Goal: Task Accomplishment & Management: Complete application form

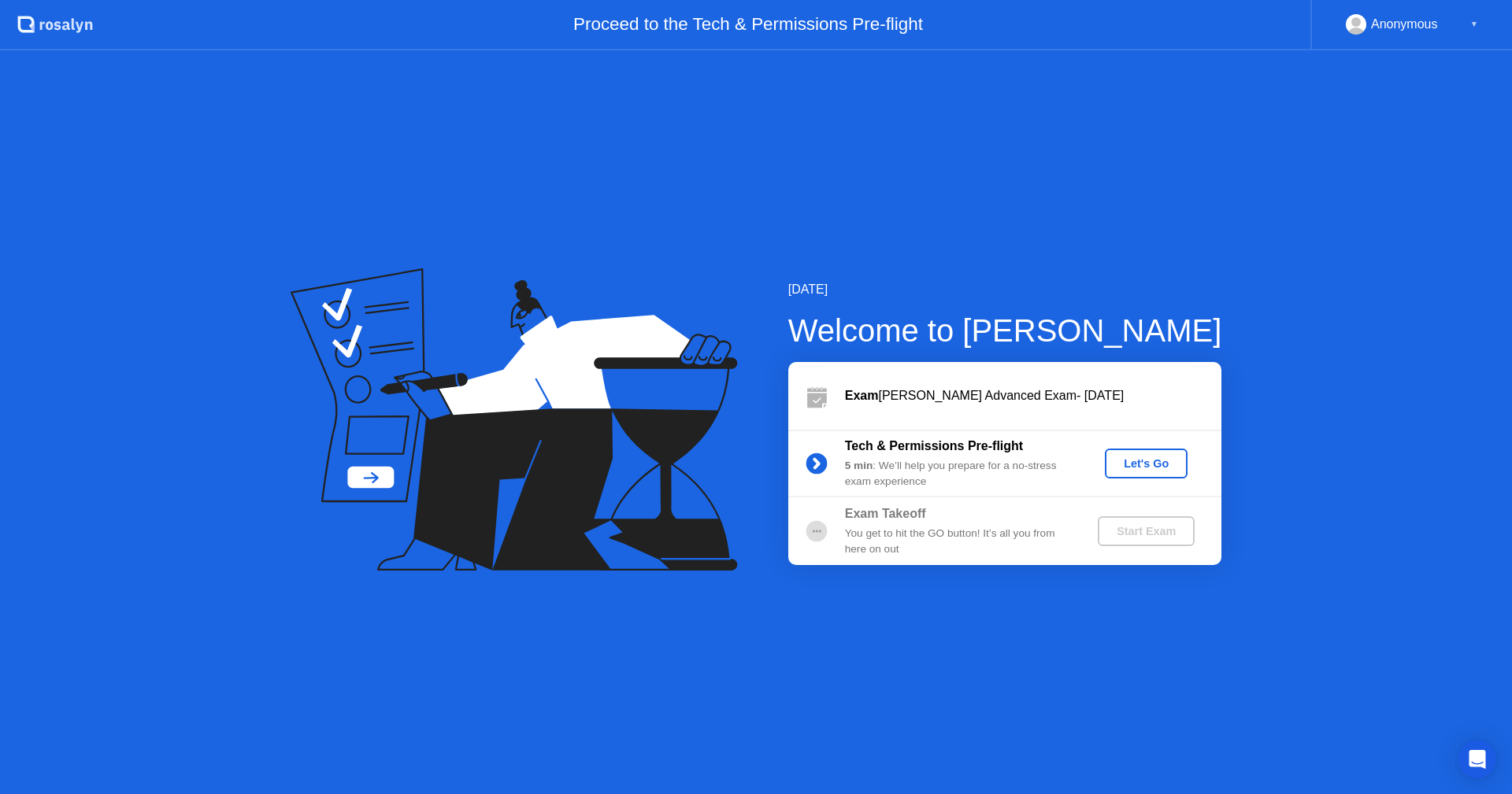
click at [1143, 467] on div "Let's Go" at bounding box center [1146, 463] width 70 height 12
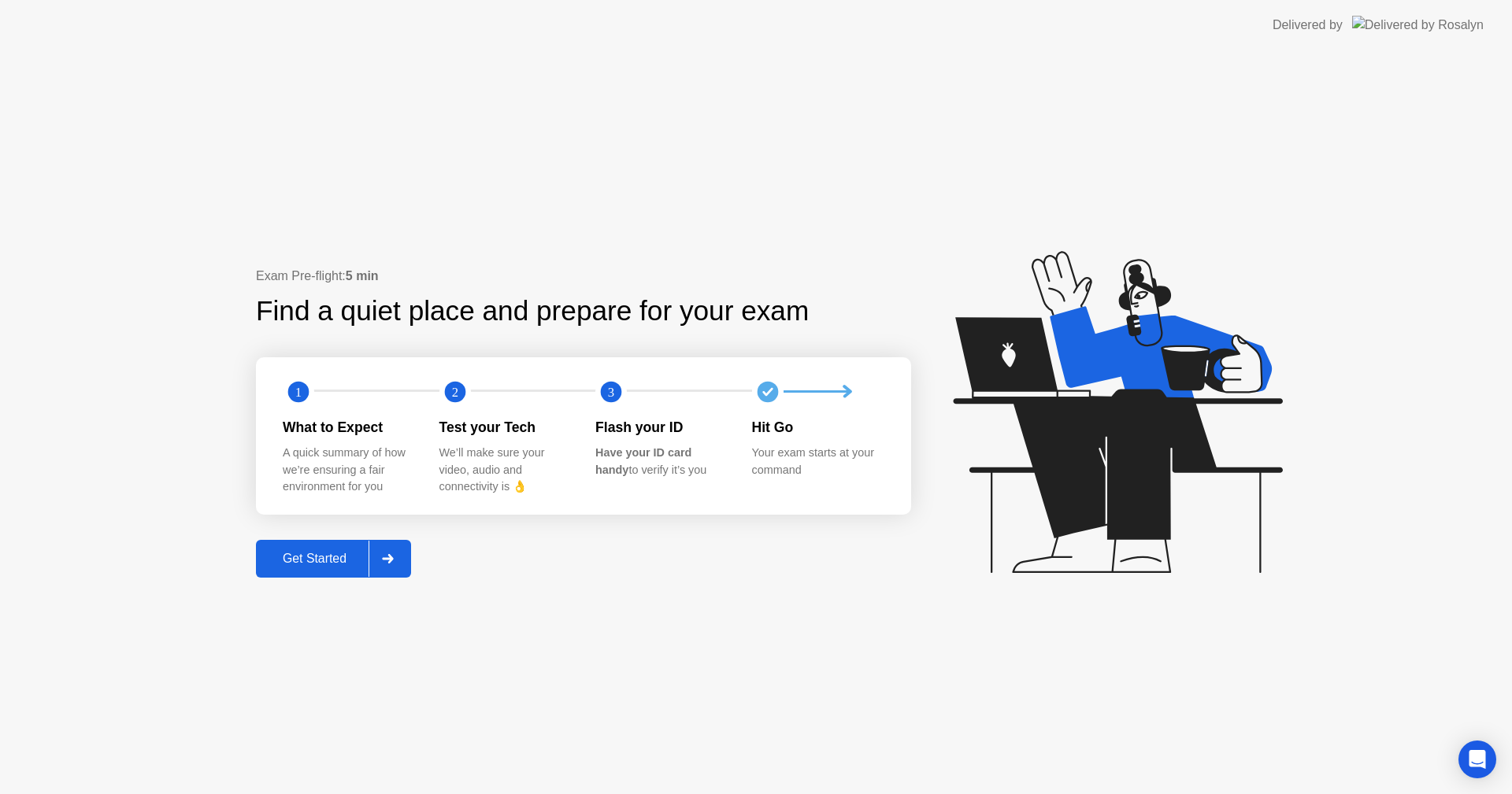
click at [355, 552] on div "Get Started" at bounding box center [314, 559] width 108 height 14
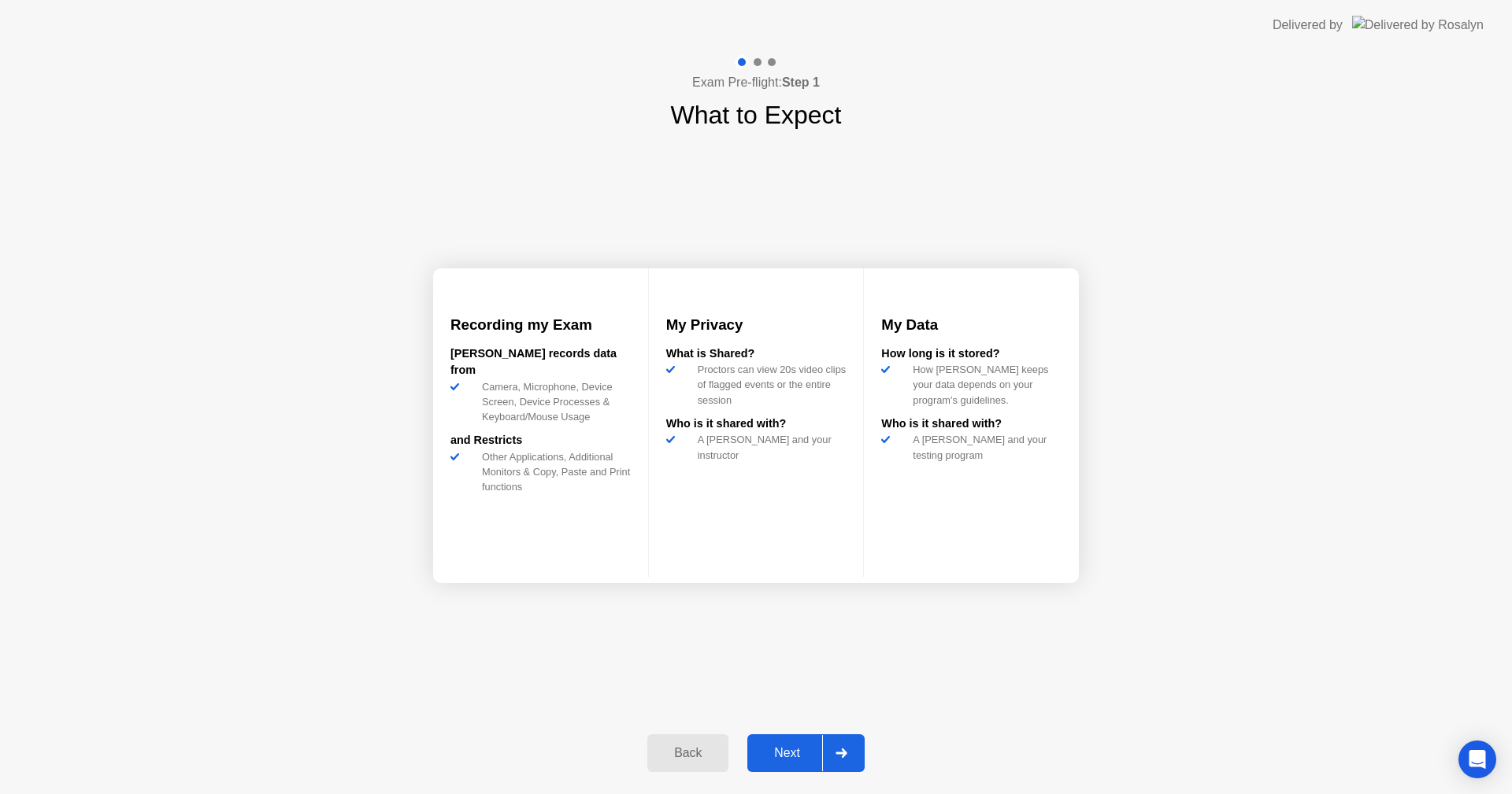
click at [846, 758] on div at bounding box center [841, 753] width 38 height 36
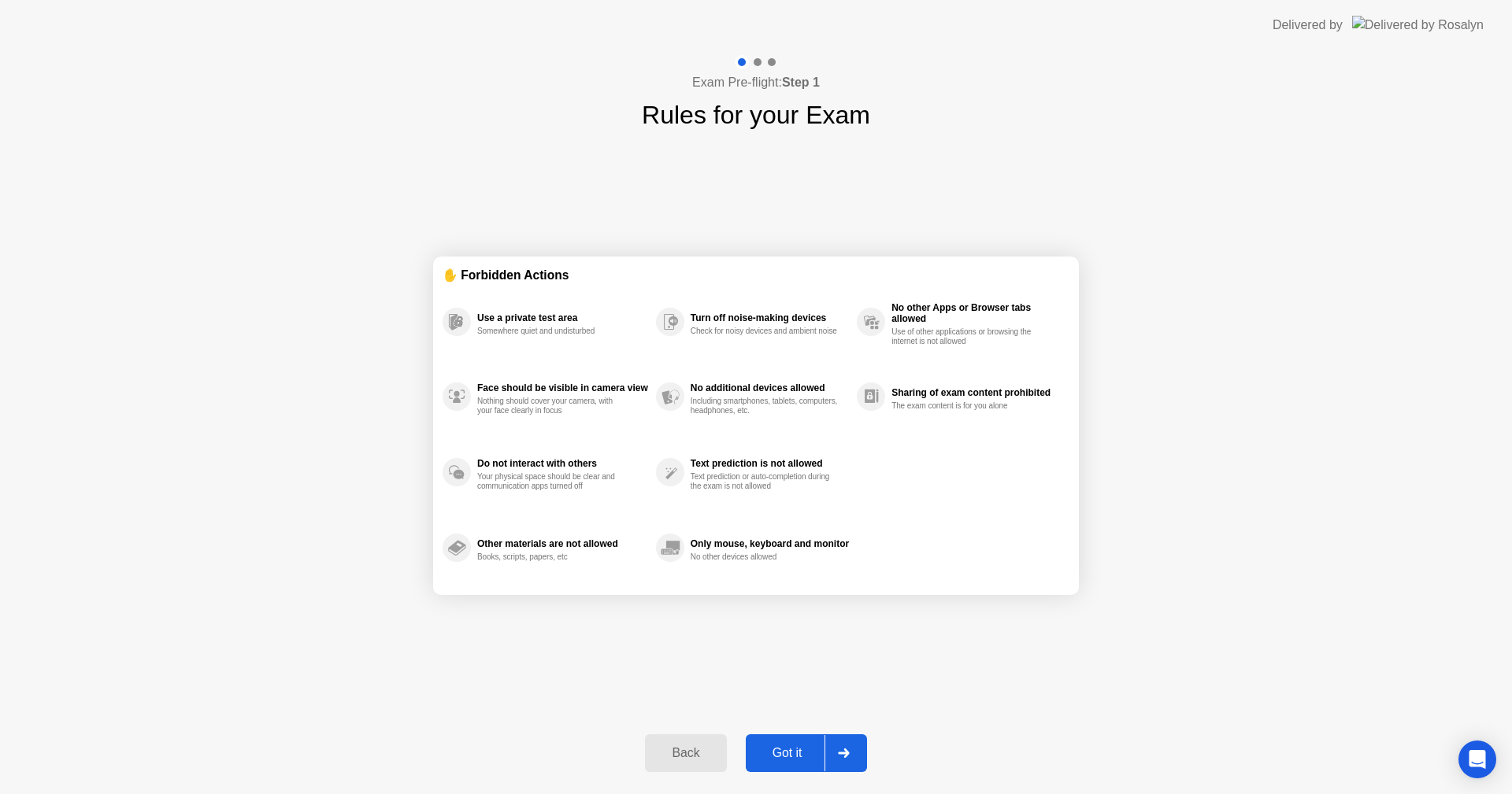
click at [845, 759] on div at bounding box center [842, 753] width 38 height 36
select select "**********"
select select "*******"
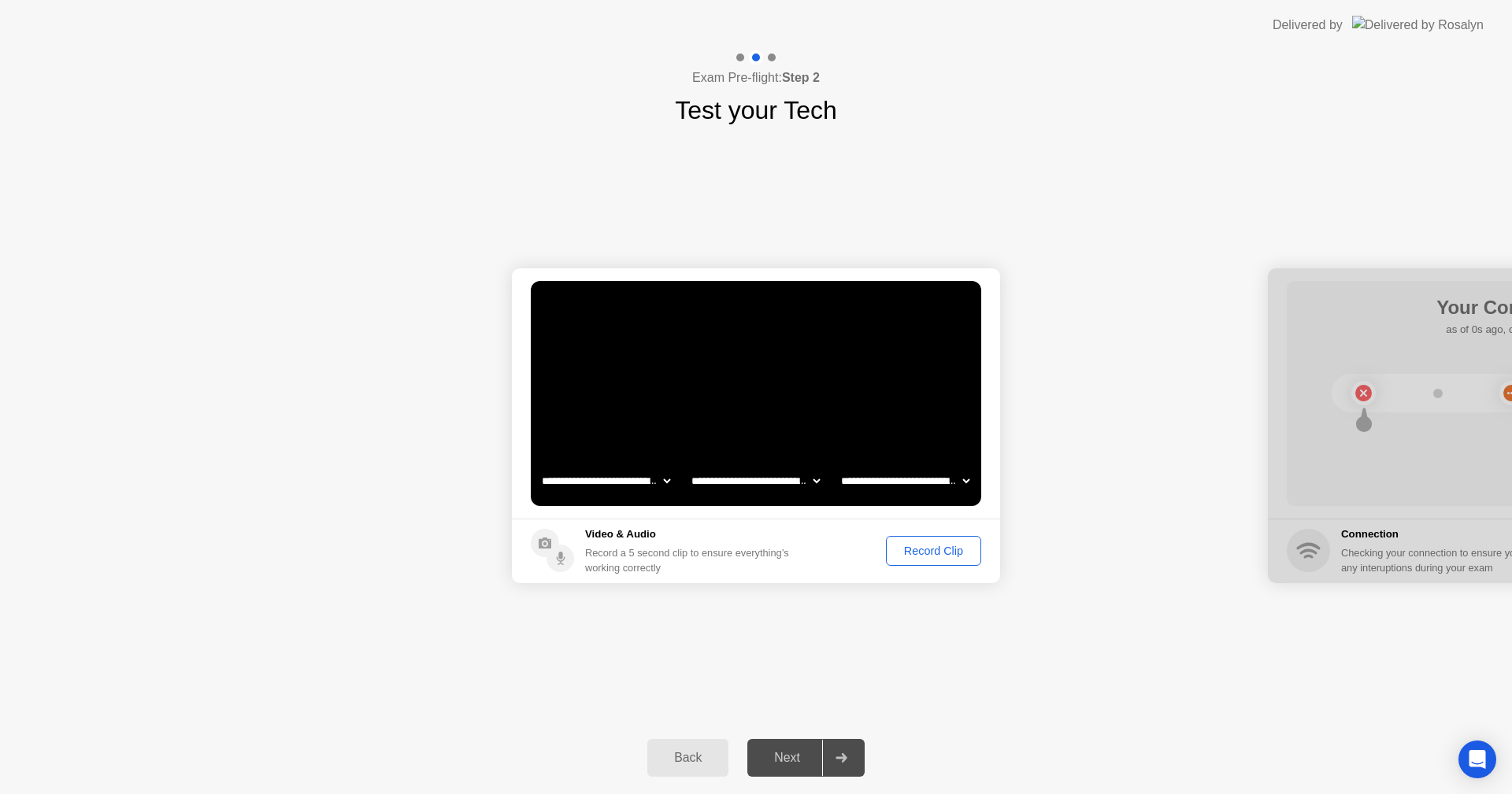
click at [911, 560] on button "Record Clip" at bounding box center [933, 551] width 96 height 30
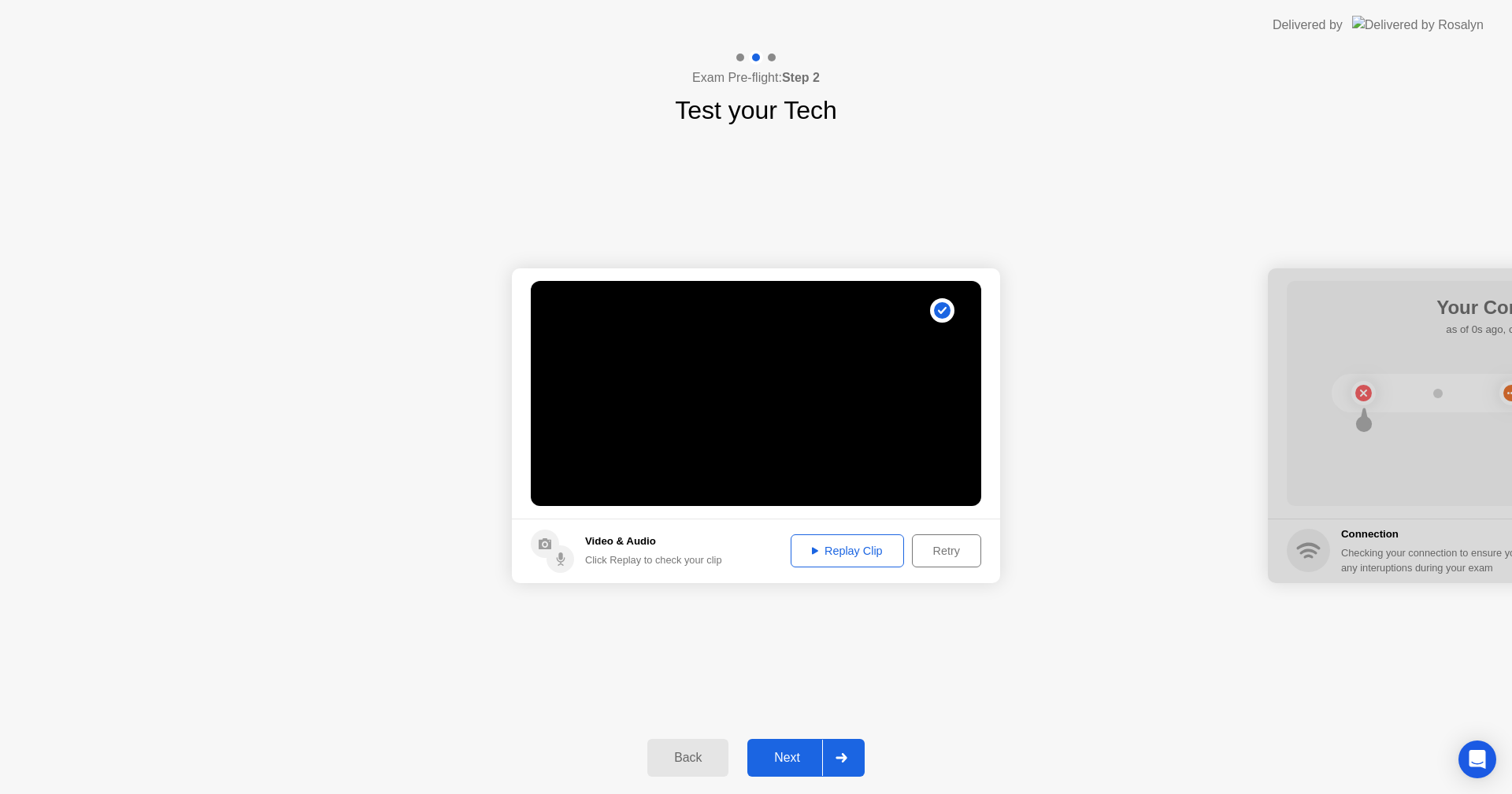
click at [797, 754] on div "Next" at bounding box center [787, 758] width 70 height 14
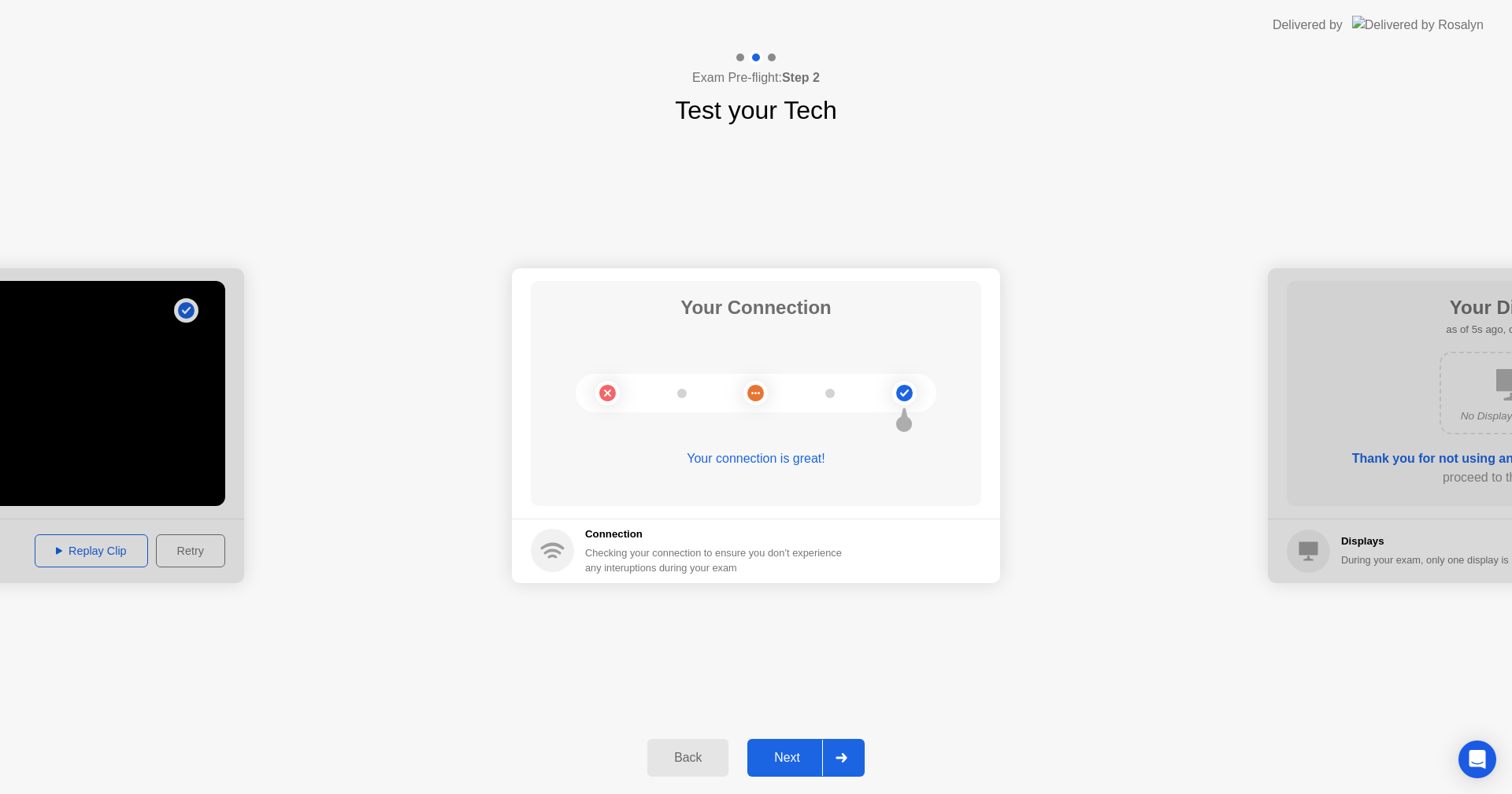
click at [797, 757] on div "Next" at bounding box center [787, 758] width 70 height 14
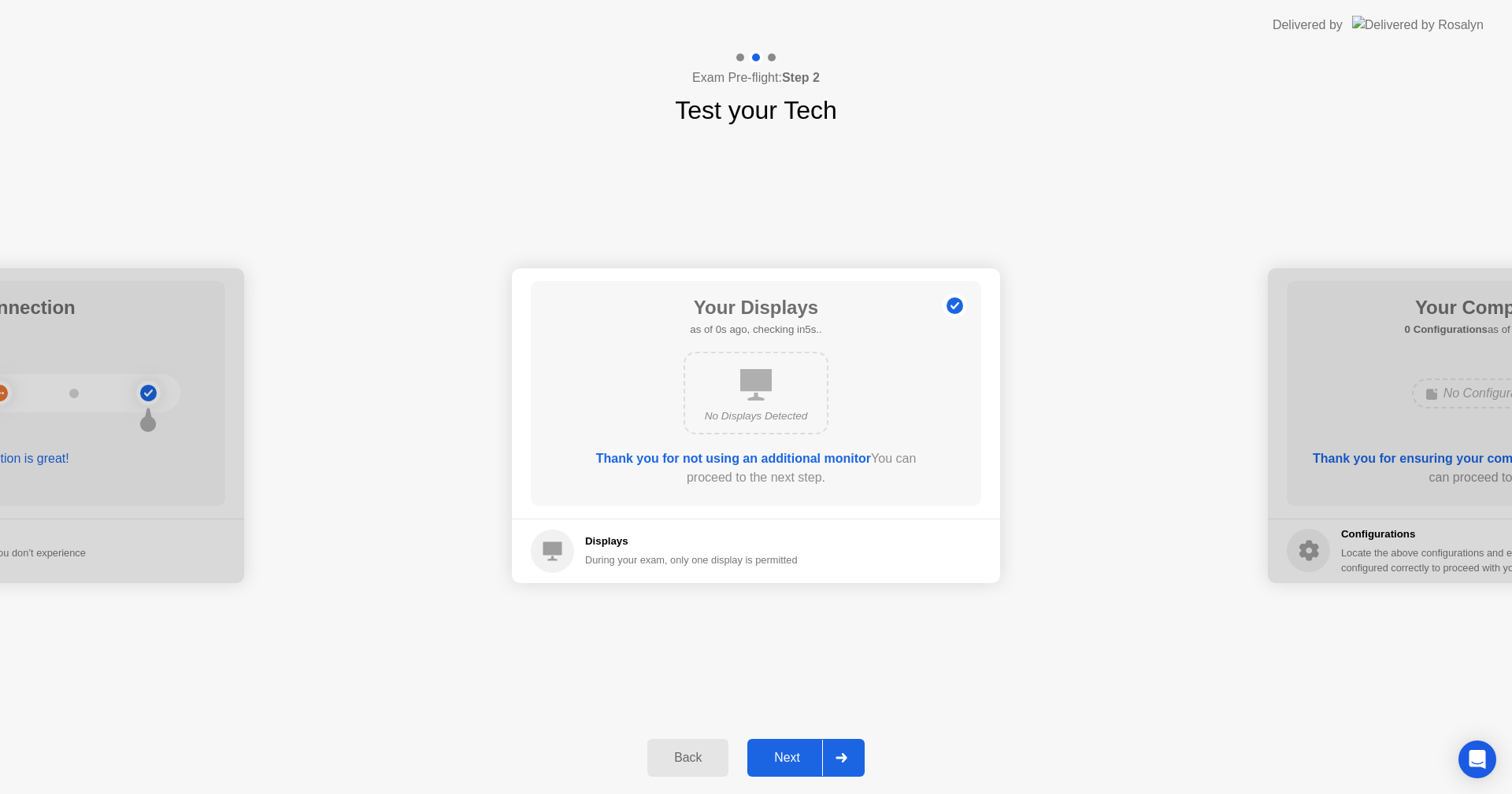
click at [797, 757] on div "Next" at bounding box center [787, 758] width 70 height 14
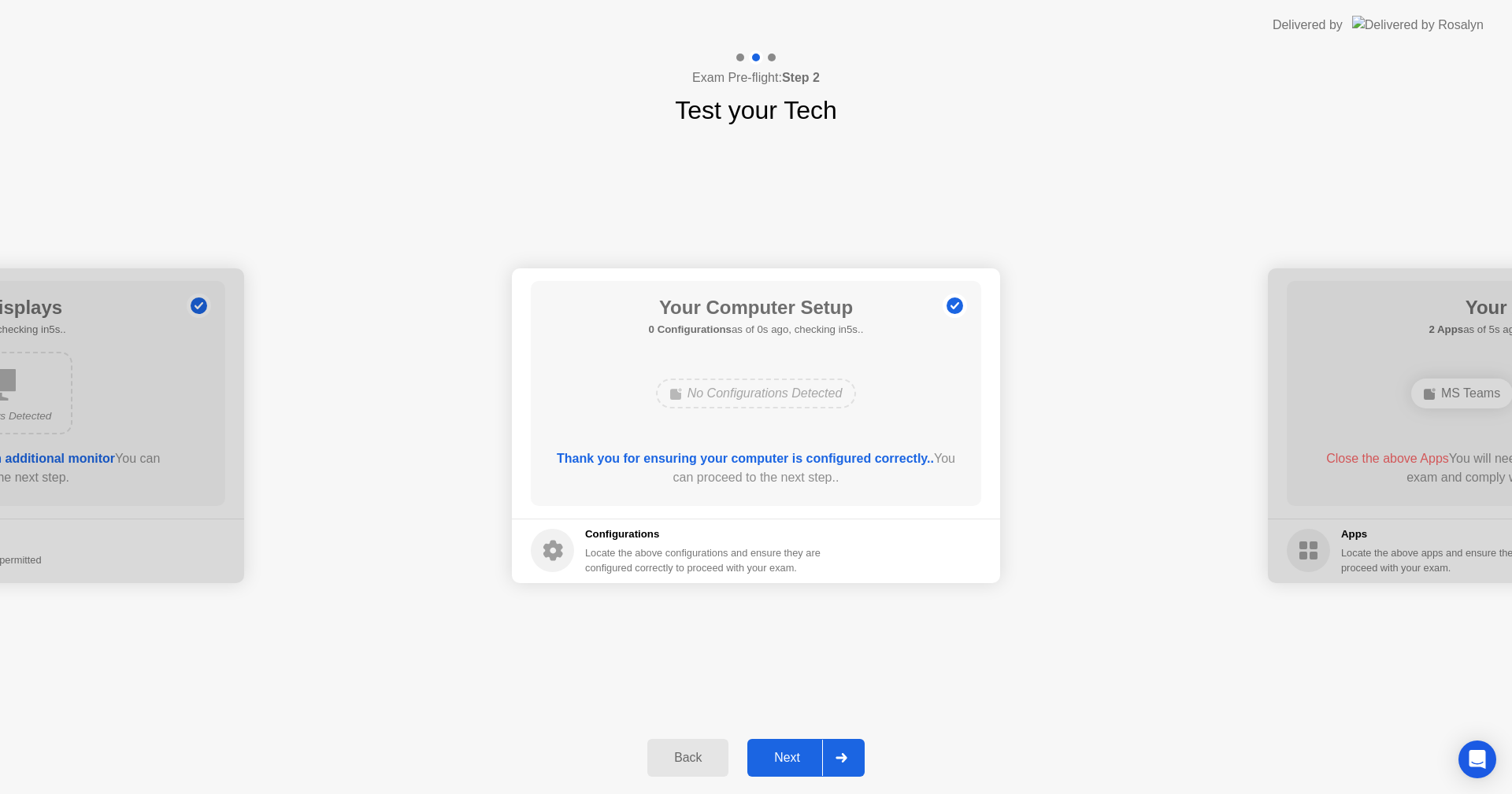
click at [797, 757] on div "Next" at bounding box center [787, 758] width 70 height 14
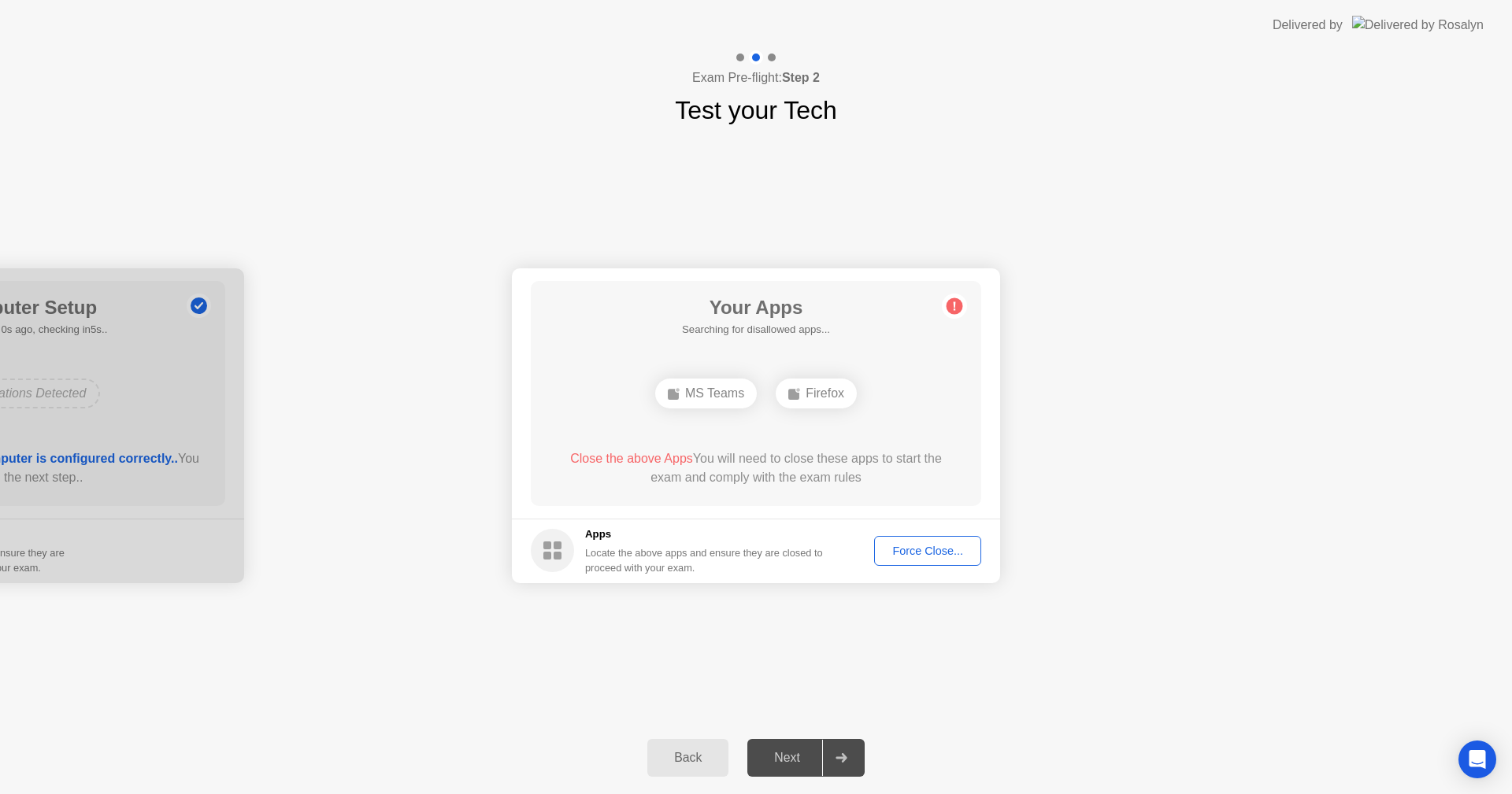
click at [926, 555] on div "Force Close..." at bounding box center [927, 551] width 96 height 12
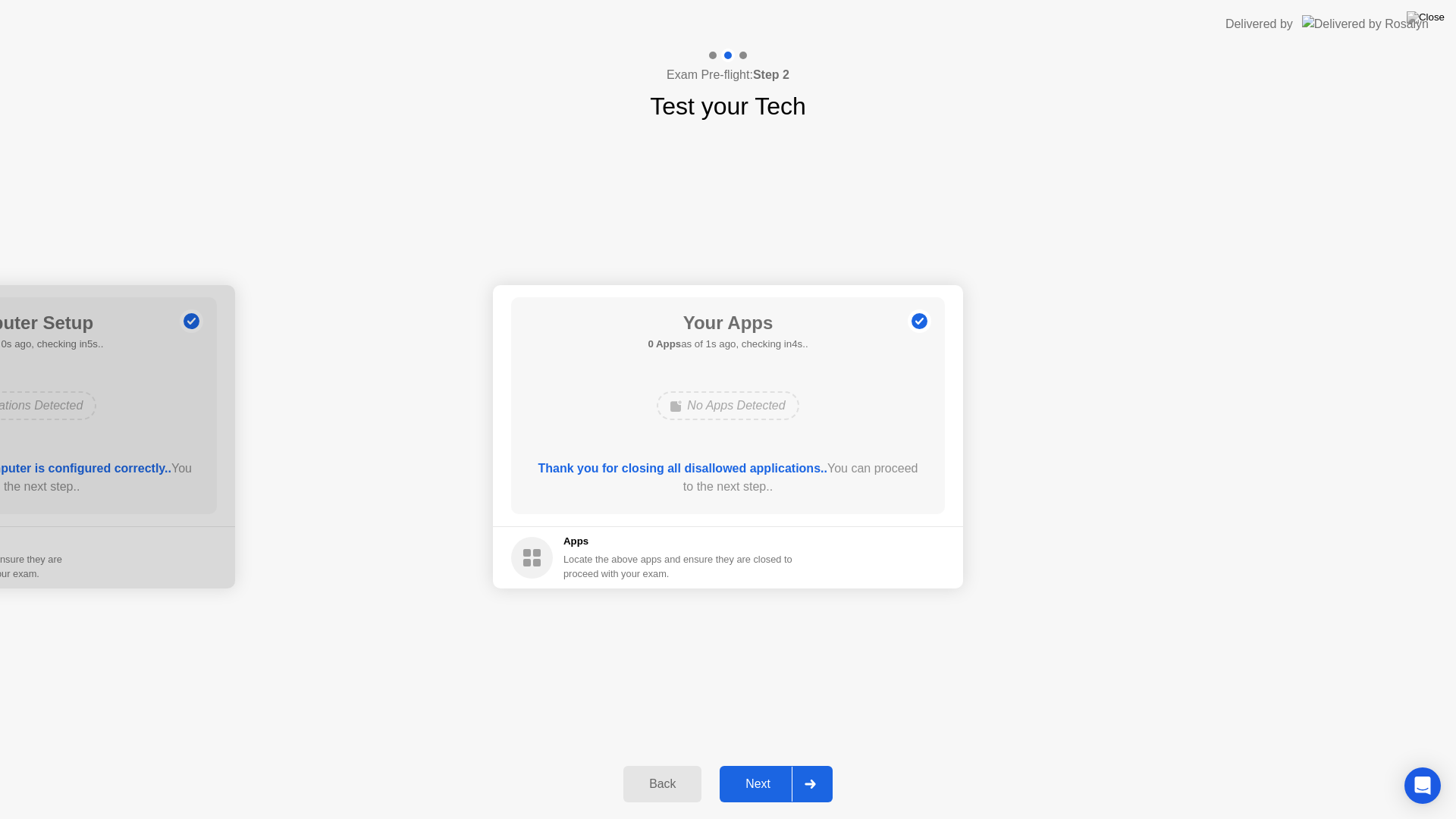
click at [776, 764] on div "Next" at bounding box center [758, 784] width 68 height 14
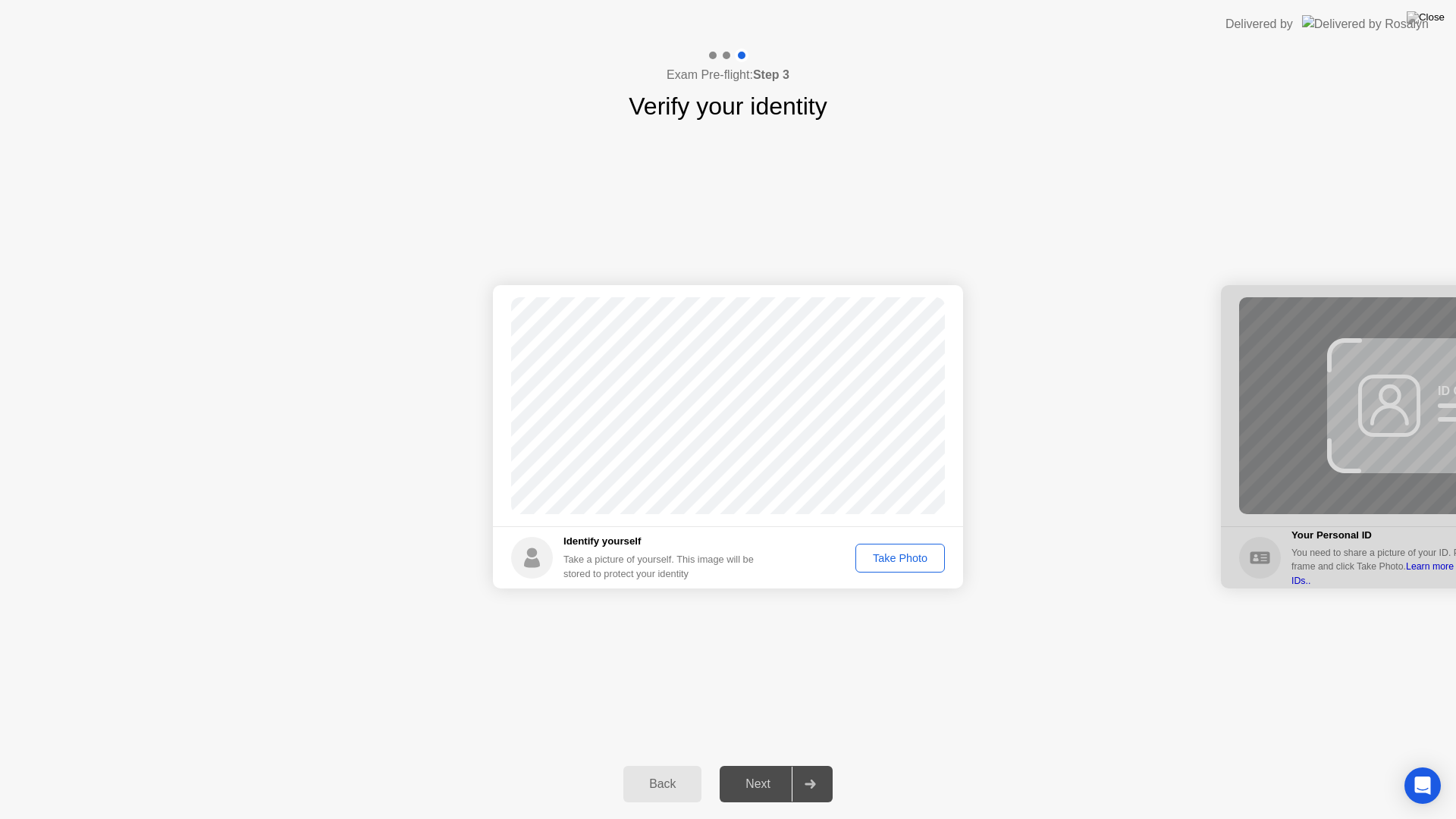
click at [872, 564] on div "Take Photo" at bounding box center [899, 558] width 79 height 12
click at [771, 764] on button "Next" at bounding box center [776, 784] width 113 height 36
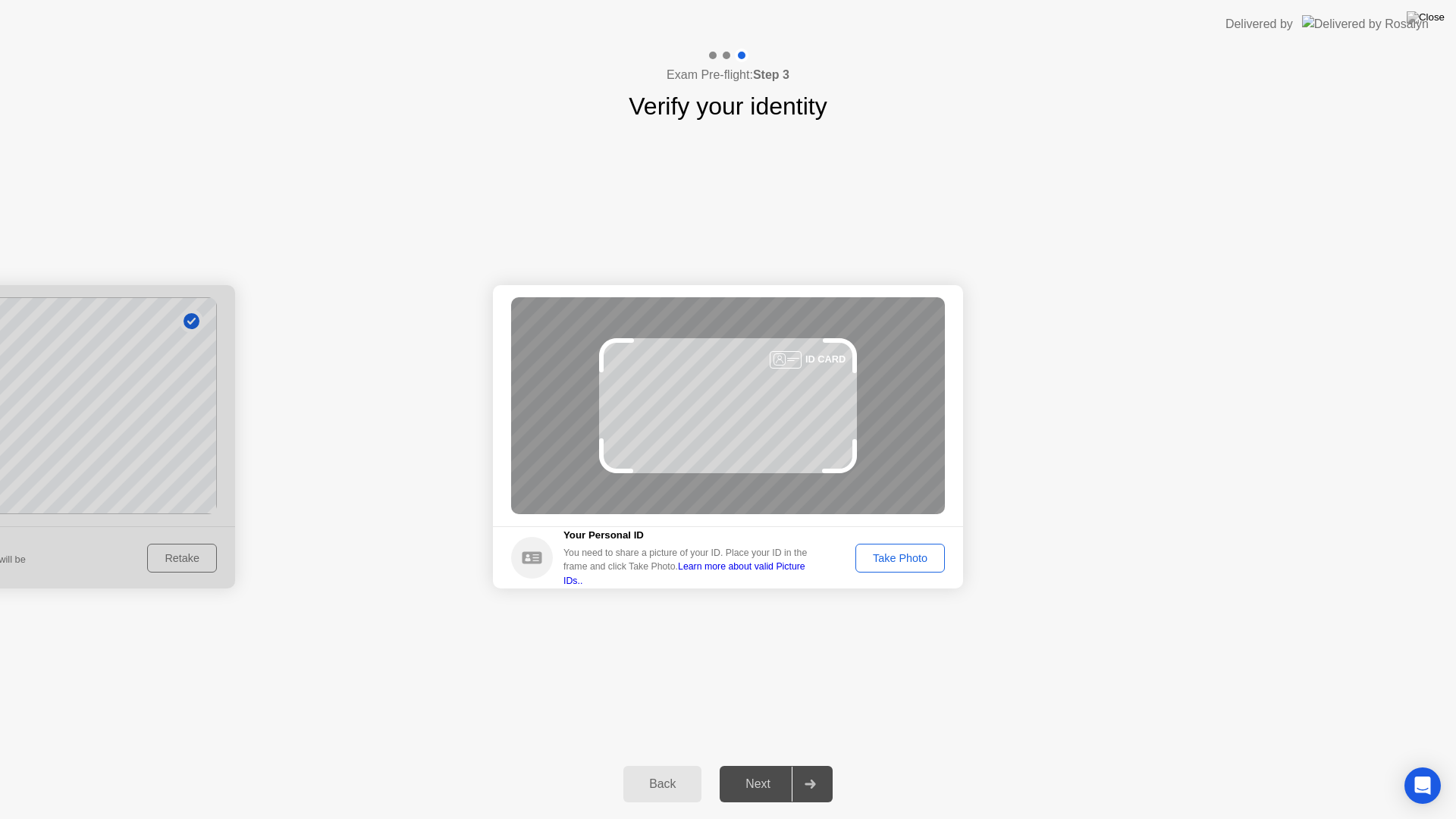
click at [886, 559] on div "Take Photo" at bounding box center [899, 558] width 79 height 12
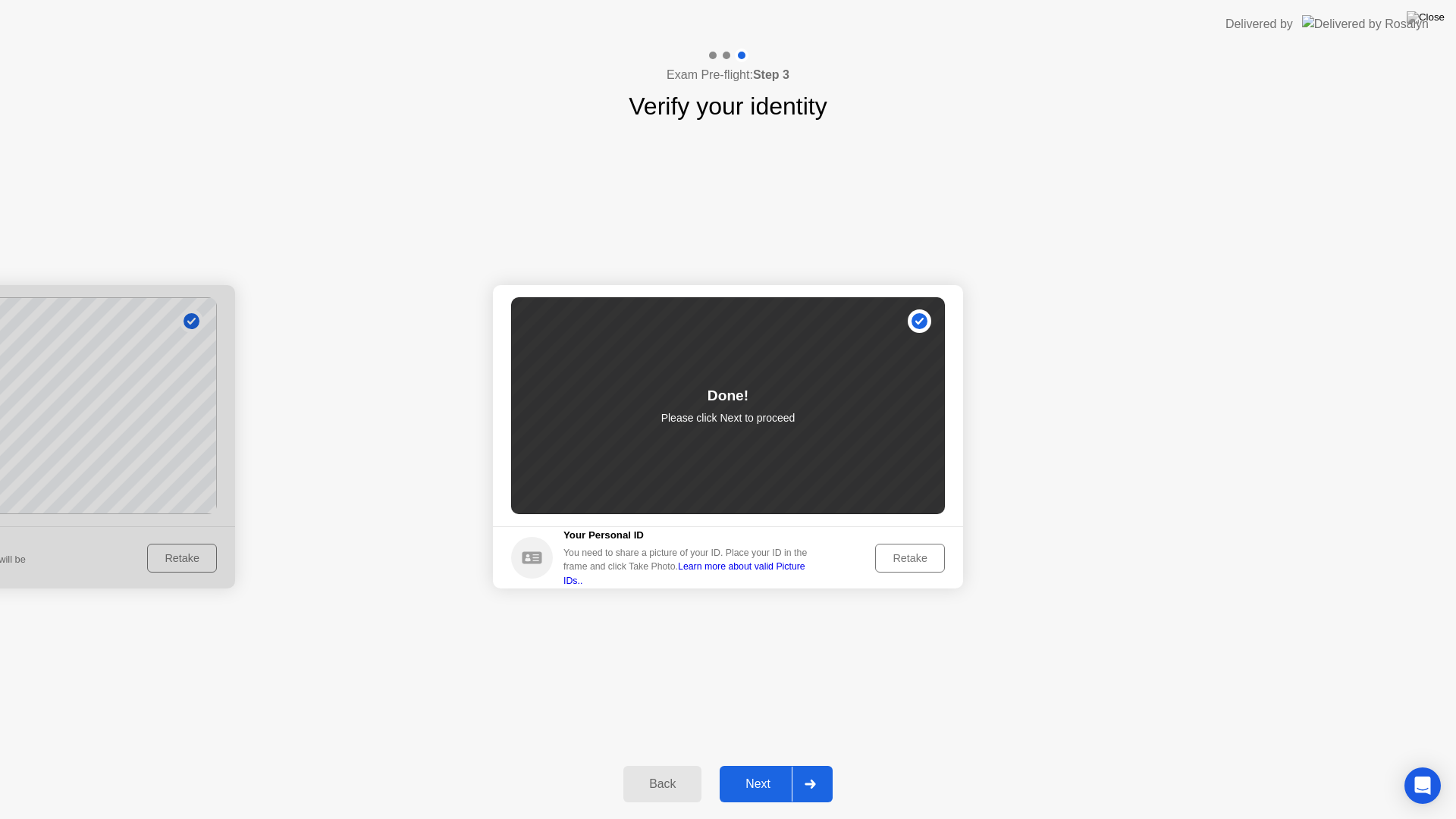
click at [776, 764] on div "Next" at bounding box center [758, 784] width 68 height 14
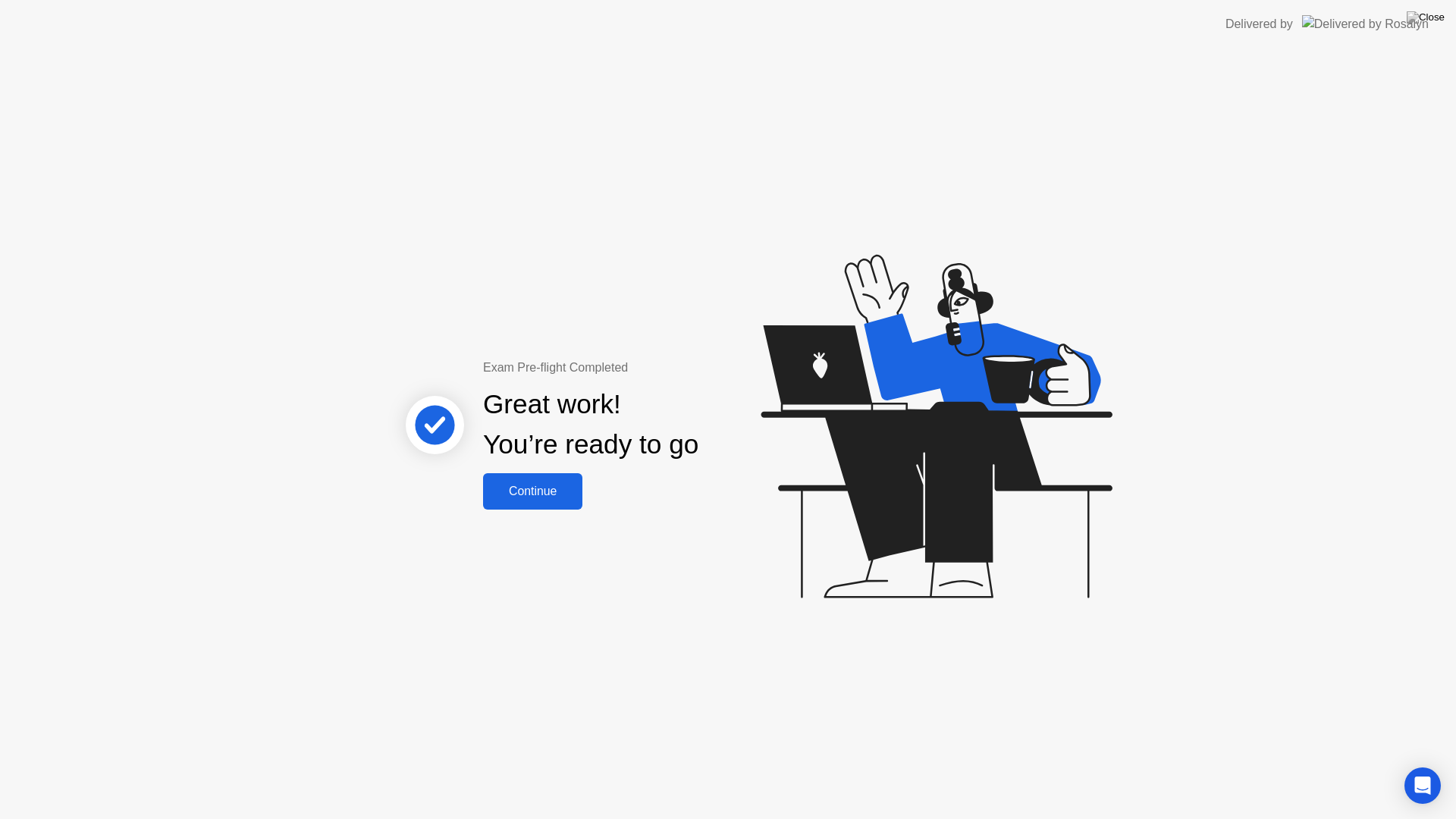
click at [545, 498] on div "Continue" at bounding box center [532, 491] width 90 height 14
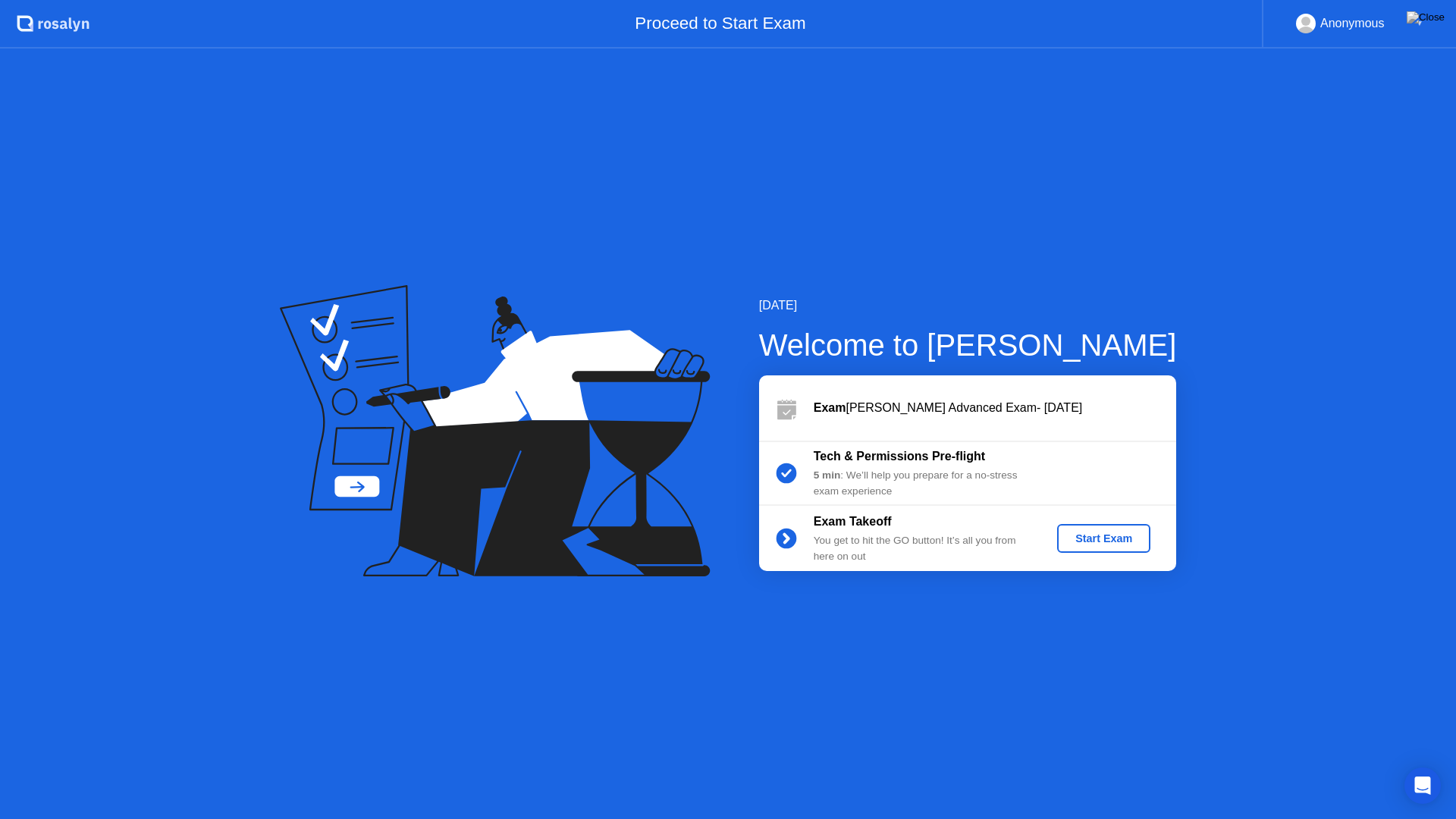
click at [1096, 532] on button "Start Exam" at bounding box center [1104, 538] width 93 height 29
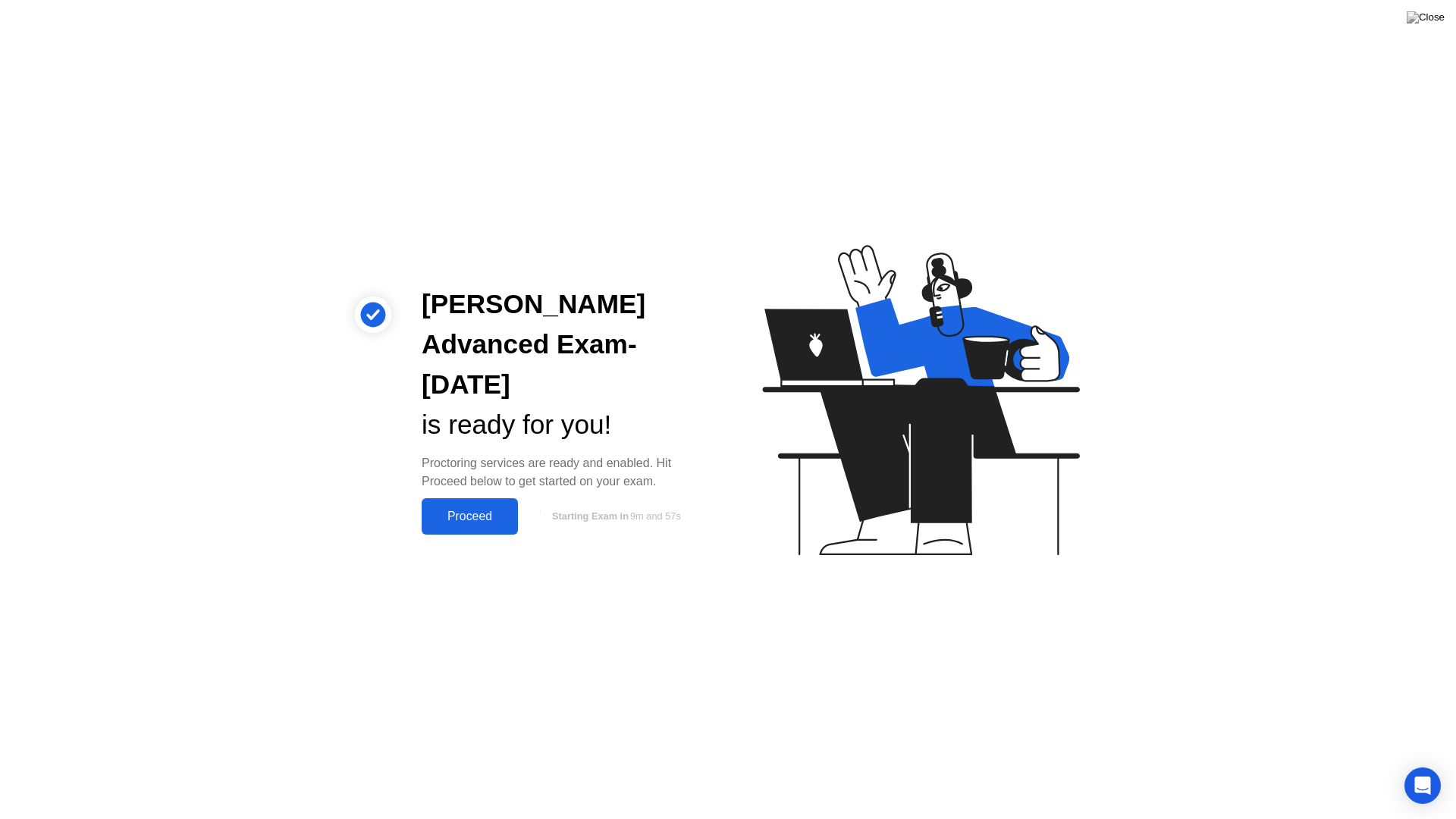
click at [496, 511] on div "Proceed" at bounding box center [469, 516] width 87 height 14
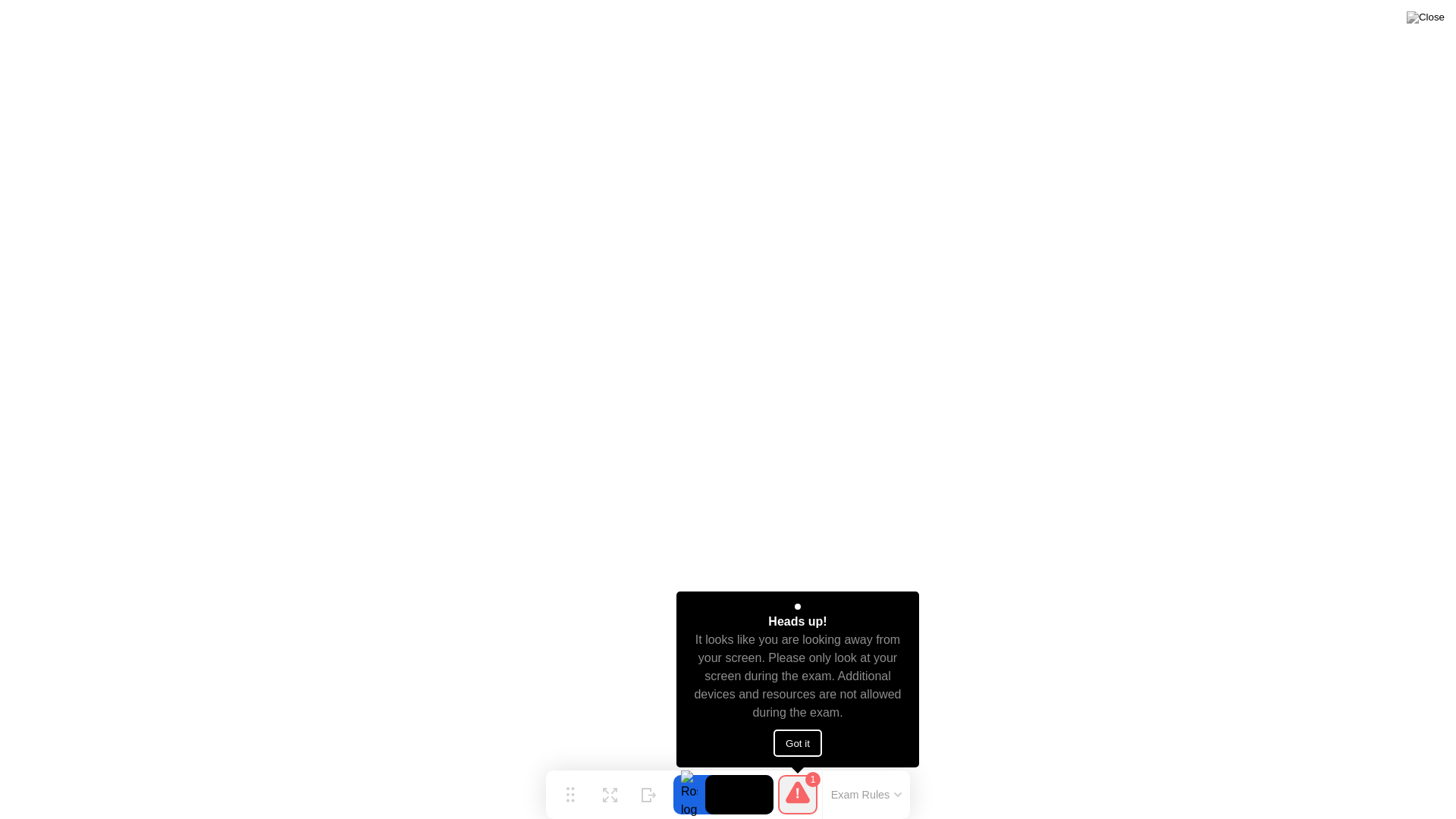
click at [785, 749] on button "Got it" at bounding box center [797, 743] width 48 height 27
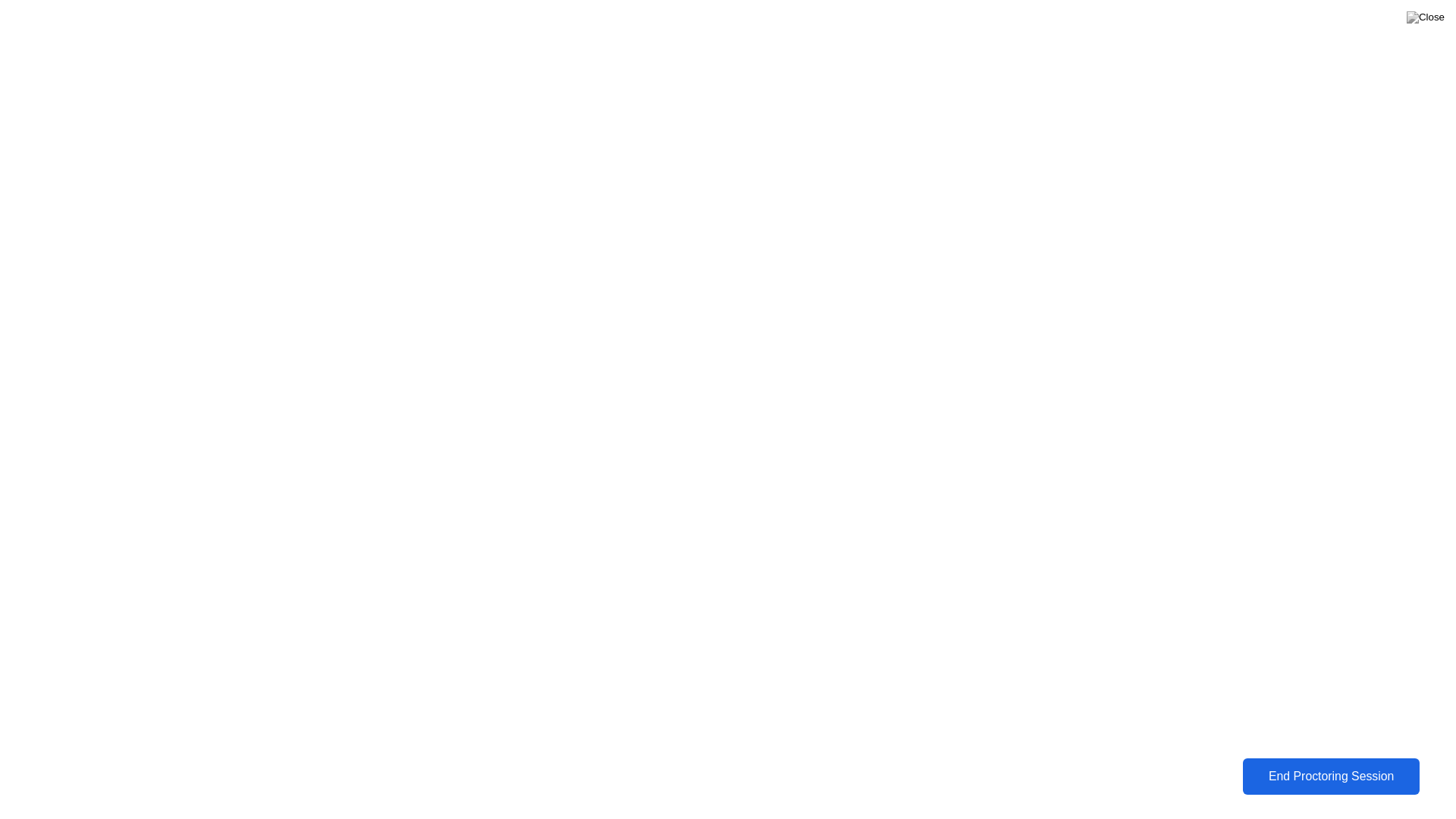
click at [1295, 764] on div "End Proctoring Session" at bounding box center [1331, 777] width 168 height 14
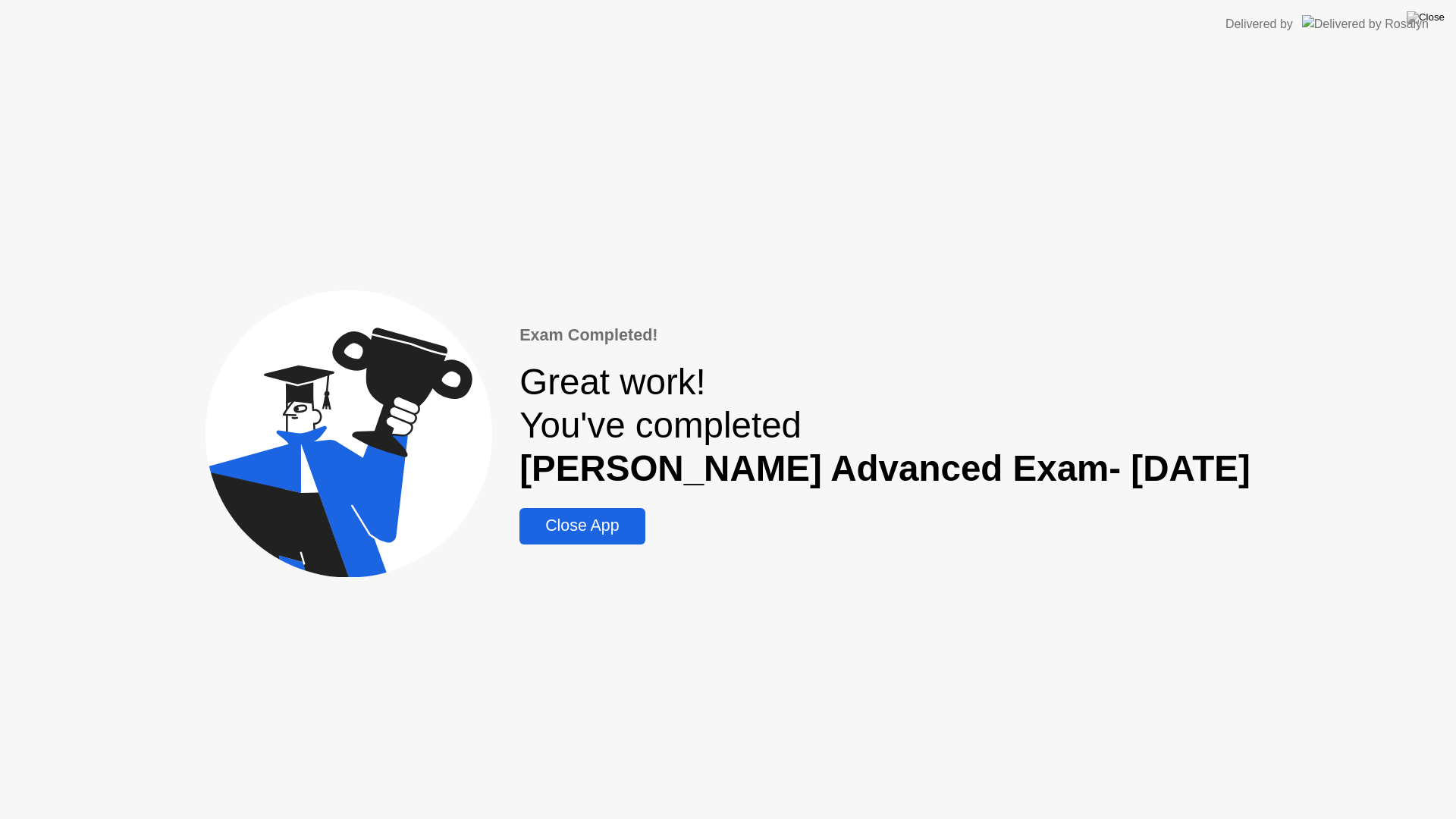
click at [623, 529] on div "Close App" at bounding box center [581, 526] width 116 height 19
